Goal: Navigation & Orientation: Find specific page/section

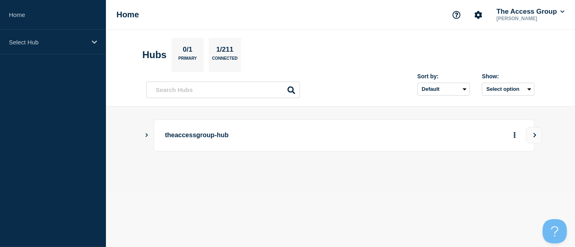
click at [145, 133] on icon "Show Connected Hubs" at bounding box center [146, 135] width 5 height 4
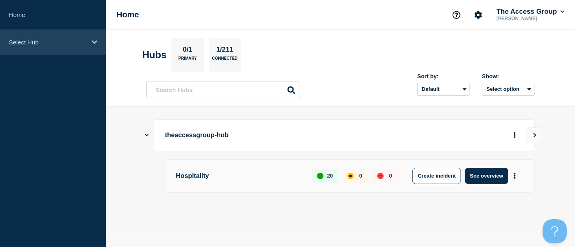
click at [90, 40] on div "Select Hub" at bounding box center [53, 42] width 106 height 25
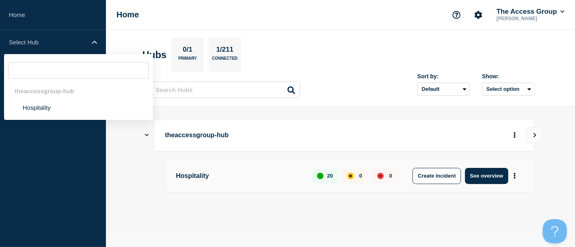
click at [242, 171] on p "Hospitality" at bounding box center [239, 176] width 127 height 16
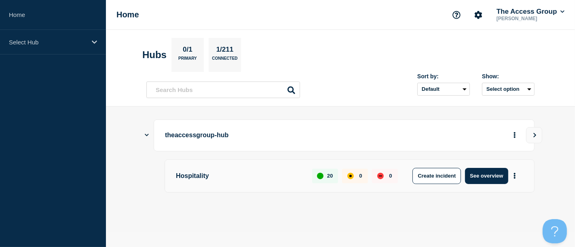
click at [197, 175] on p "Hospitality" at bounding box center [239, 176] width 127 height 16
click at [516, 176] on button "More actions" at bounding box center [514, 176] width 11 height 15
click at [514, 209] on link "View Status Page" at bounding box center [513, 210] width 59 height 7
